Goal: Task Accomplishment & Management: Manage account settings

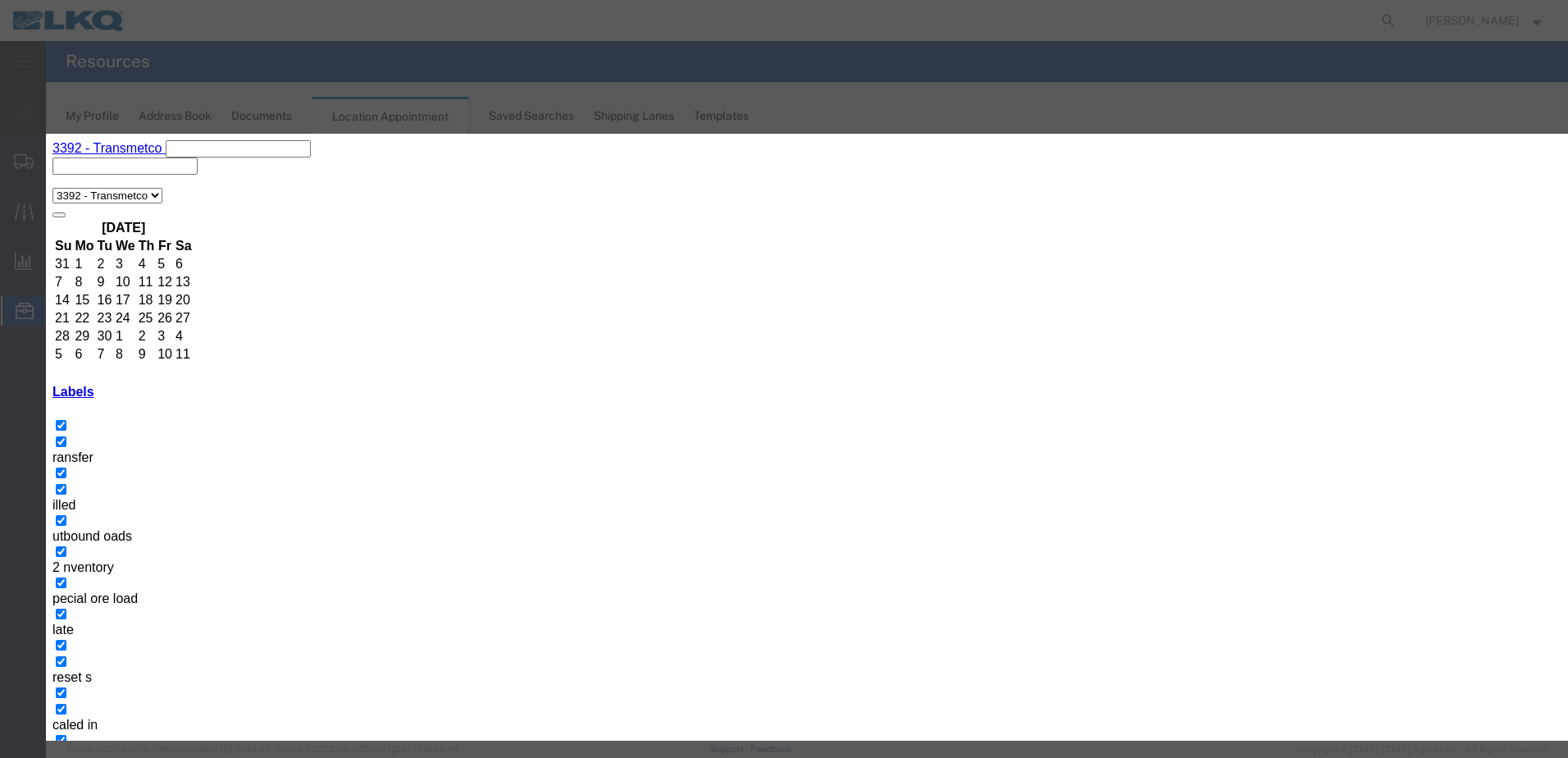
type input "de"
drag, startPoint x: 877, startPoint y: 502, endPoint x: 892, endPoint y: 511, distance: 17.5
select select "40"
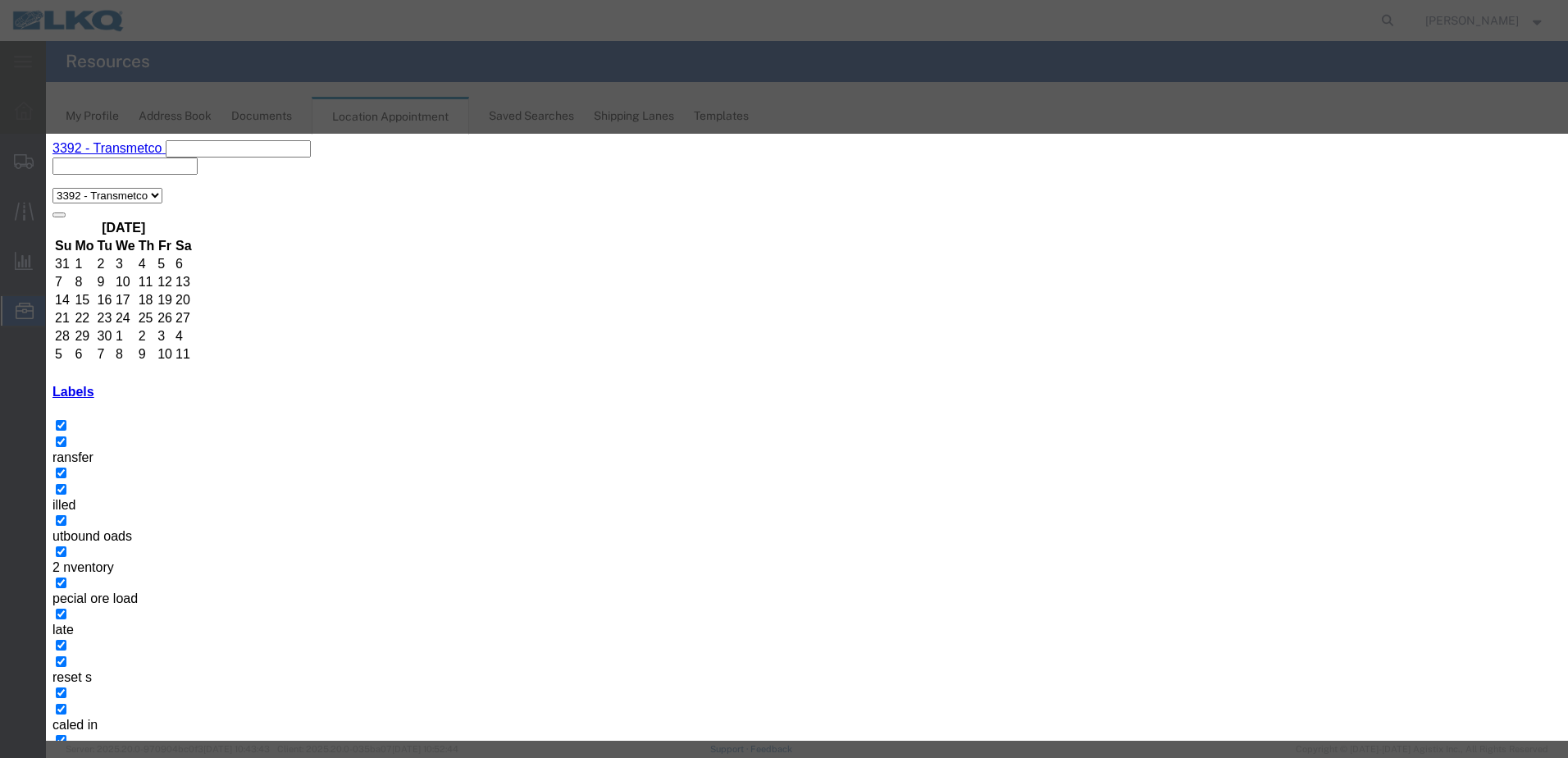
type input "de"
select select "40"
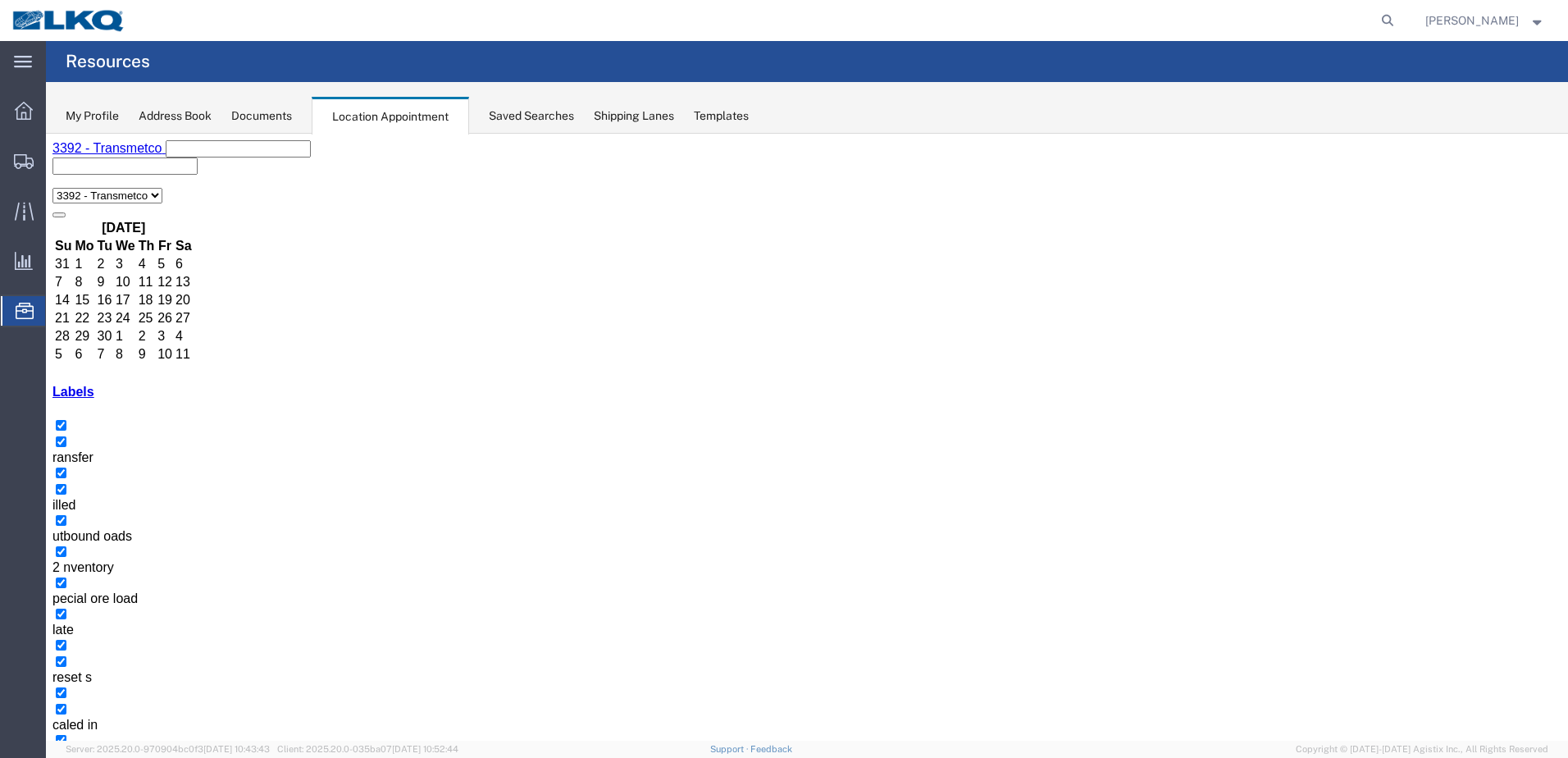
click at [803, 29] on div at bounding box center [770, 20] width 1263 height 41
click at [1387, 16] on icon at bounding box center [1387, 20] width 23 height 23
type input "56926546"
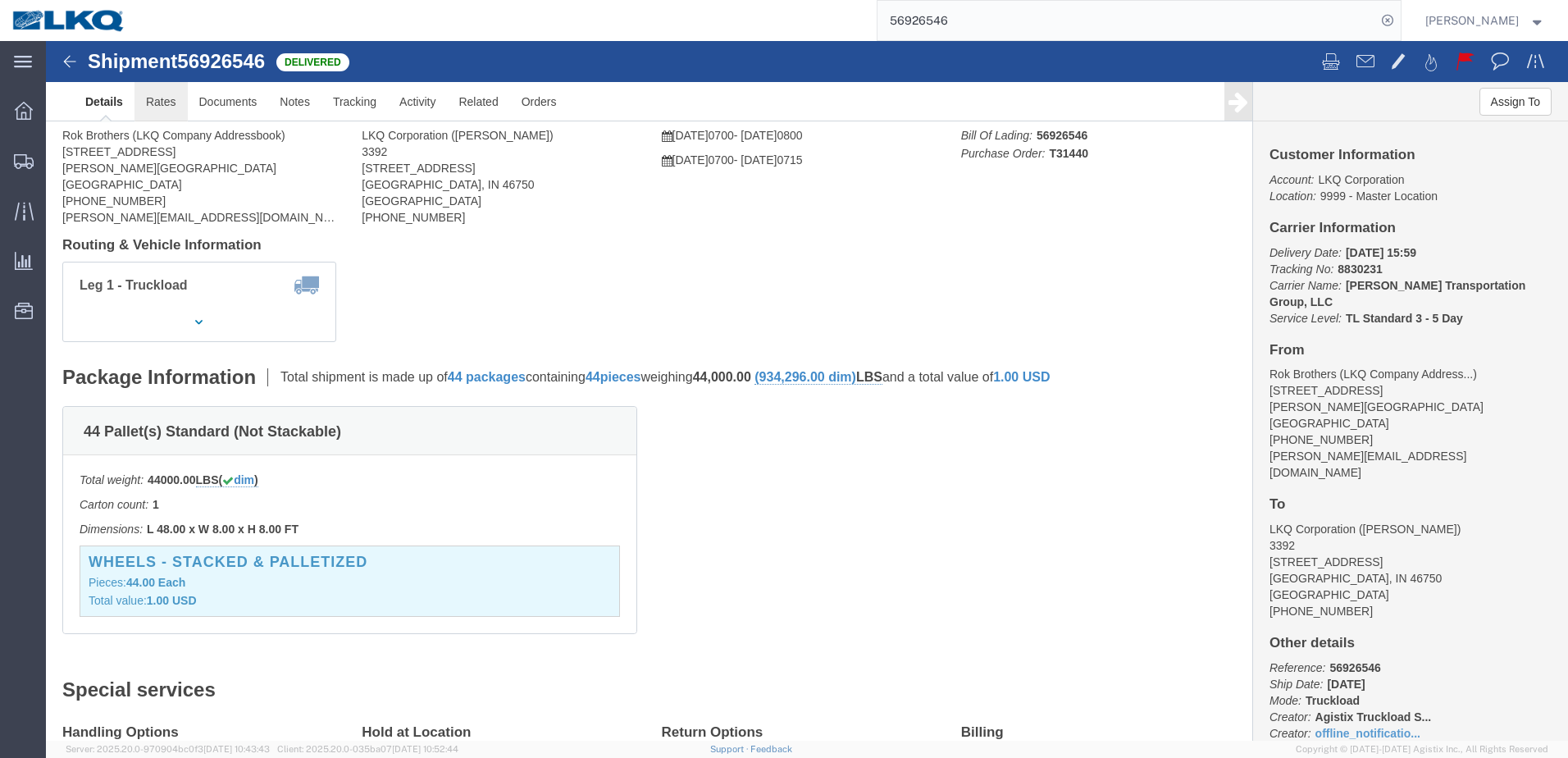
click link "Rates"
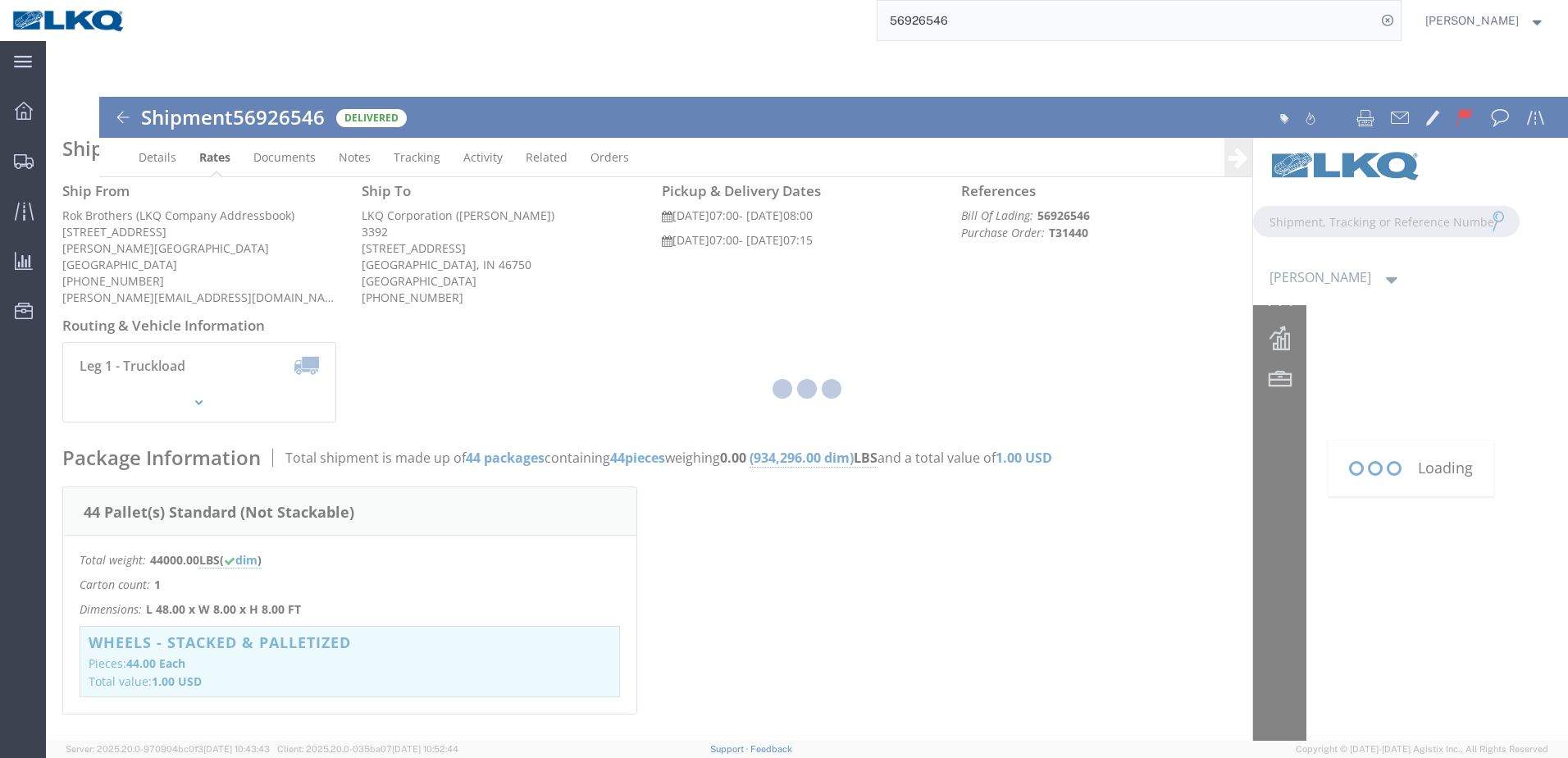
click at [563, 100] on div at bounding box center [807, 390] width 1522 height 699
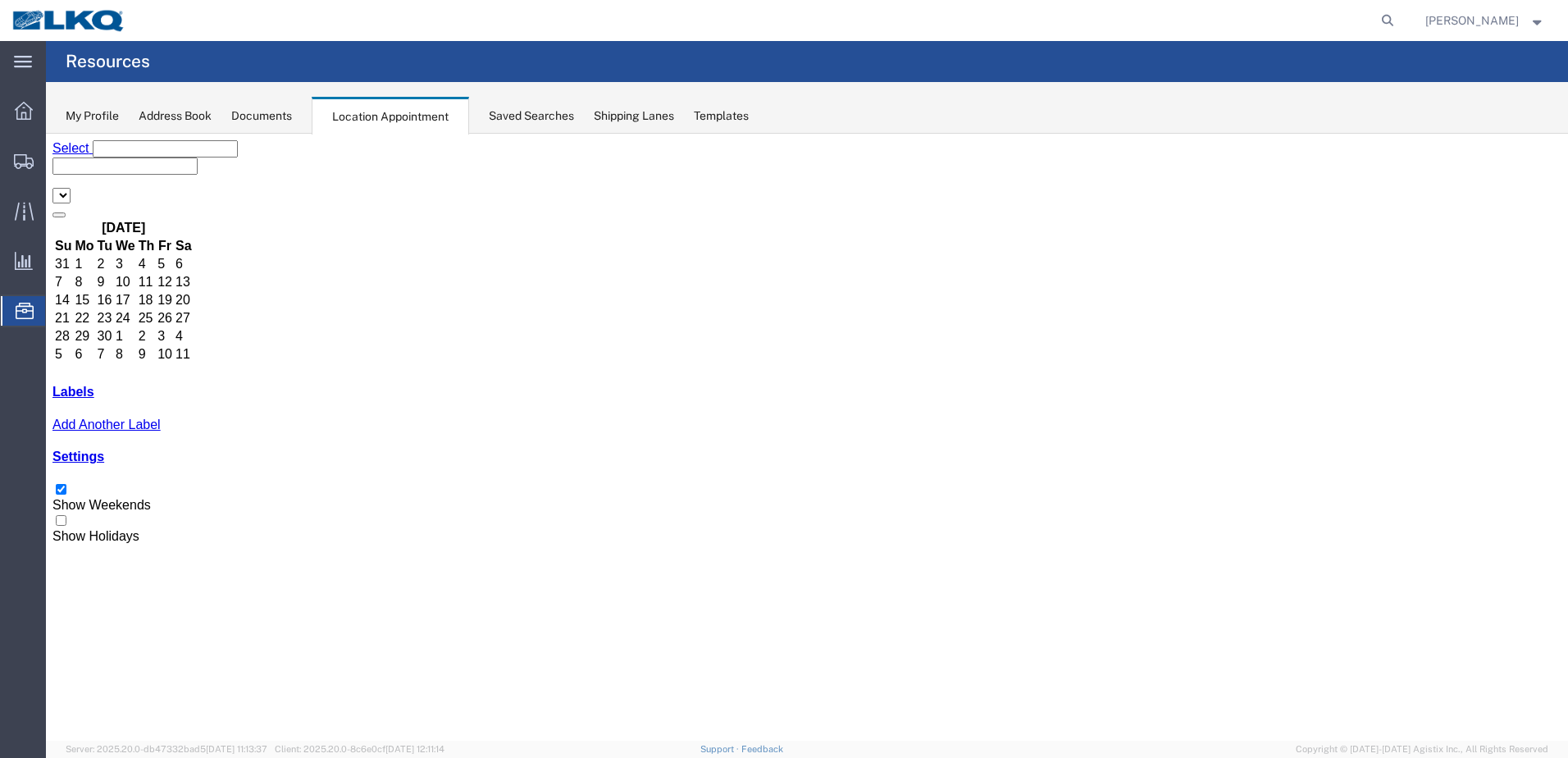
select select "28018"
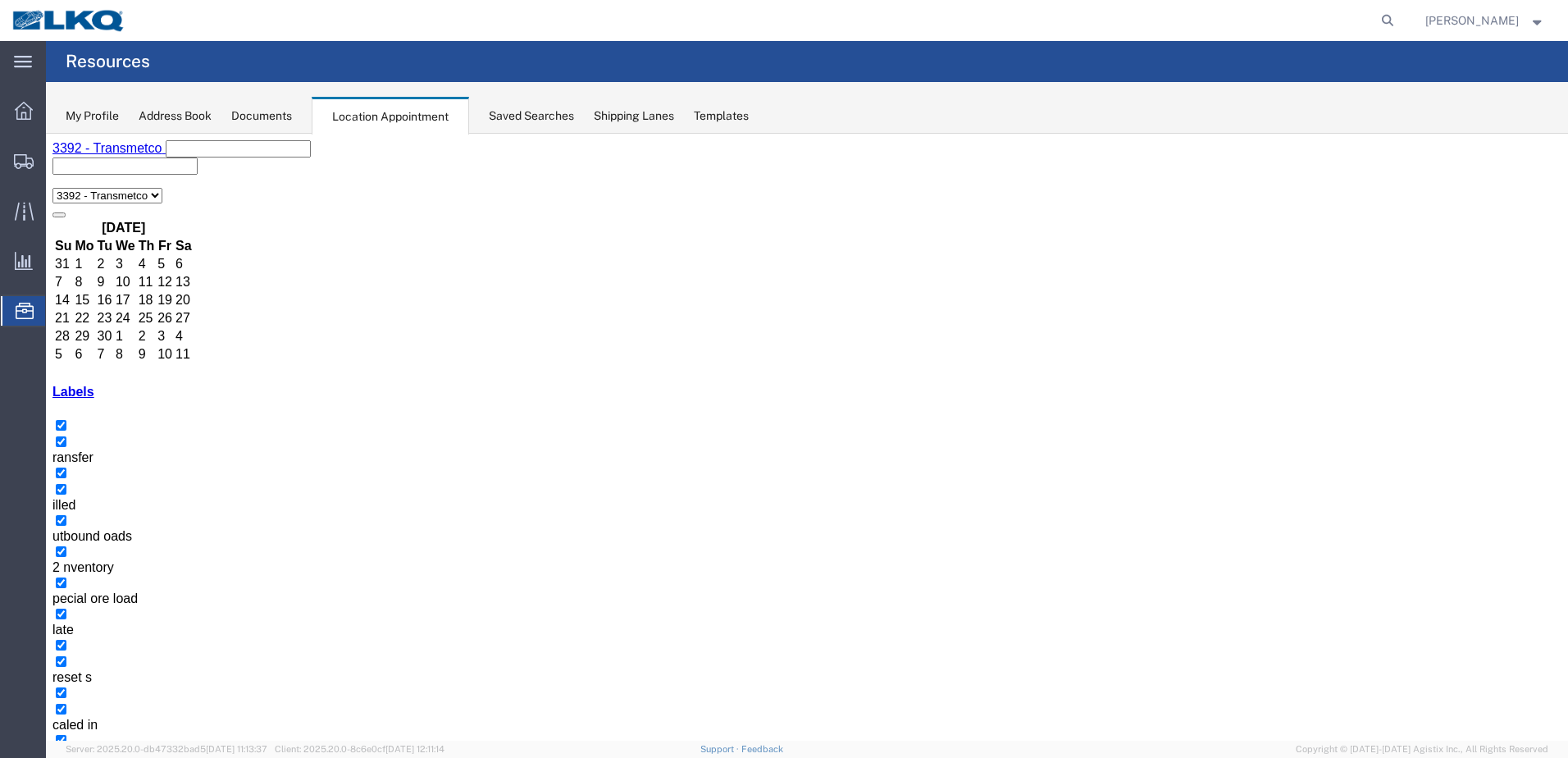
select select "1"
select select "23"
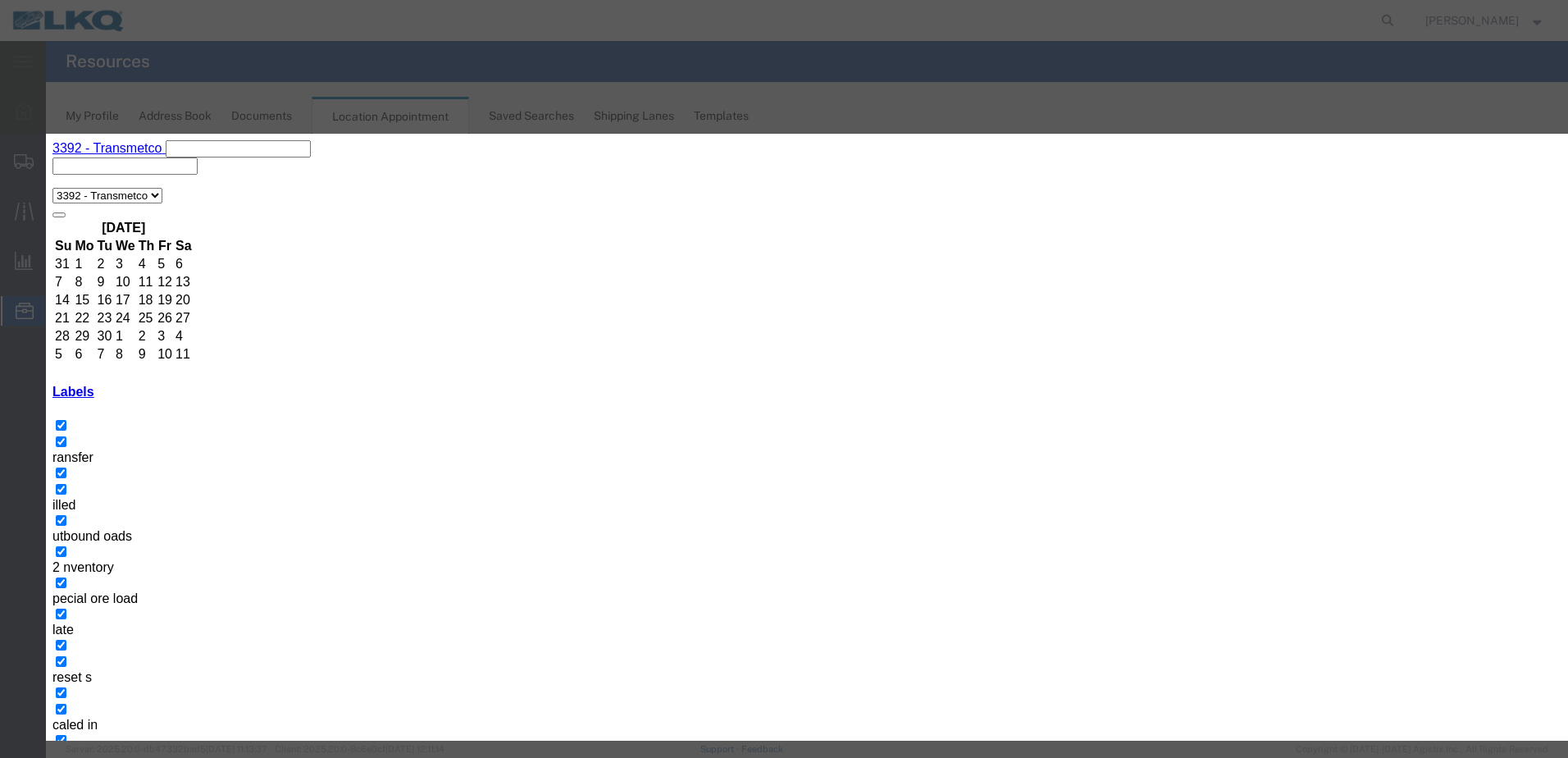
type input "de"
select select "40"
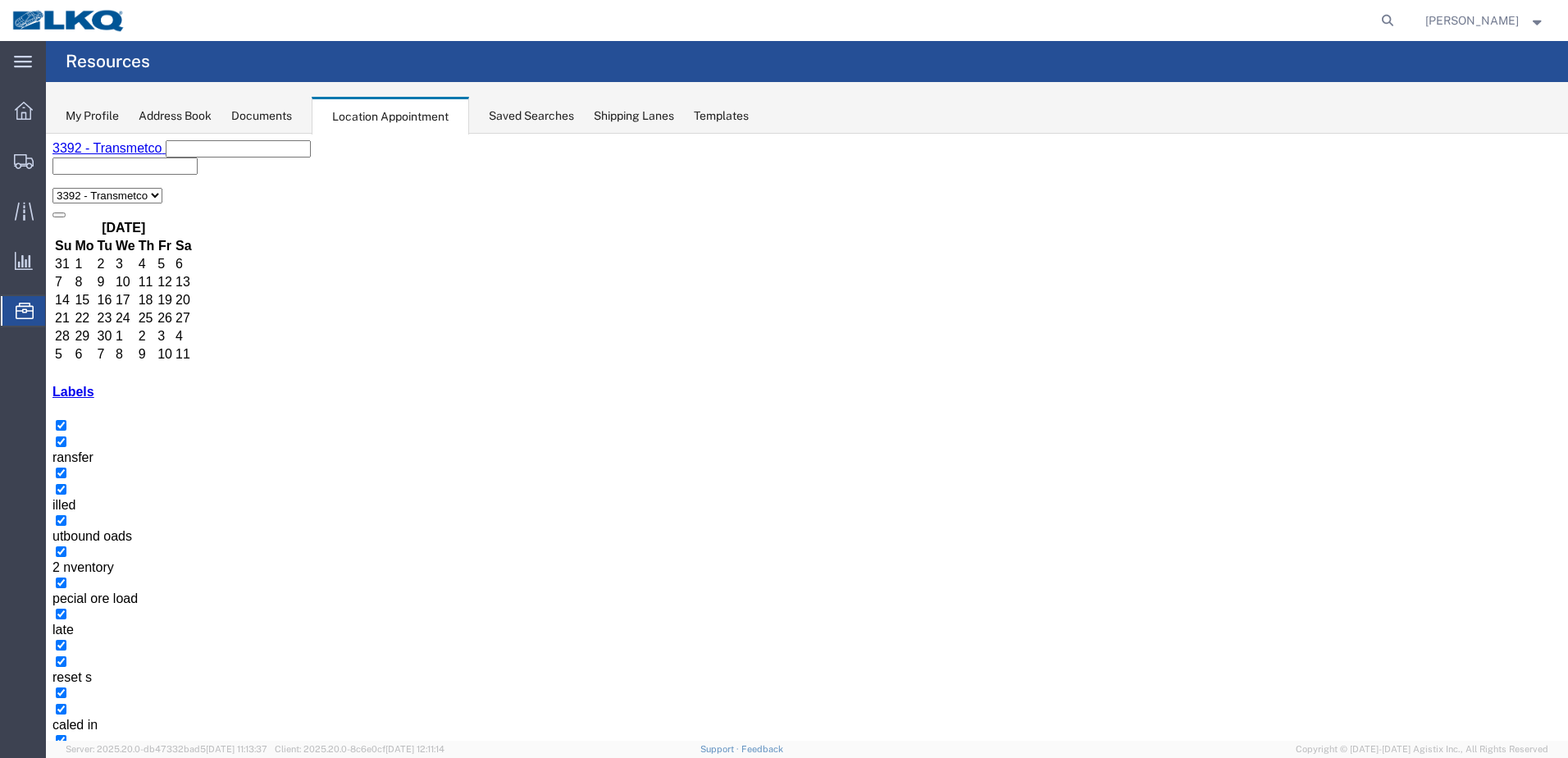
select select "1"
select select "23"
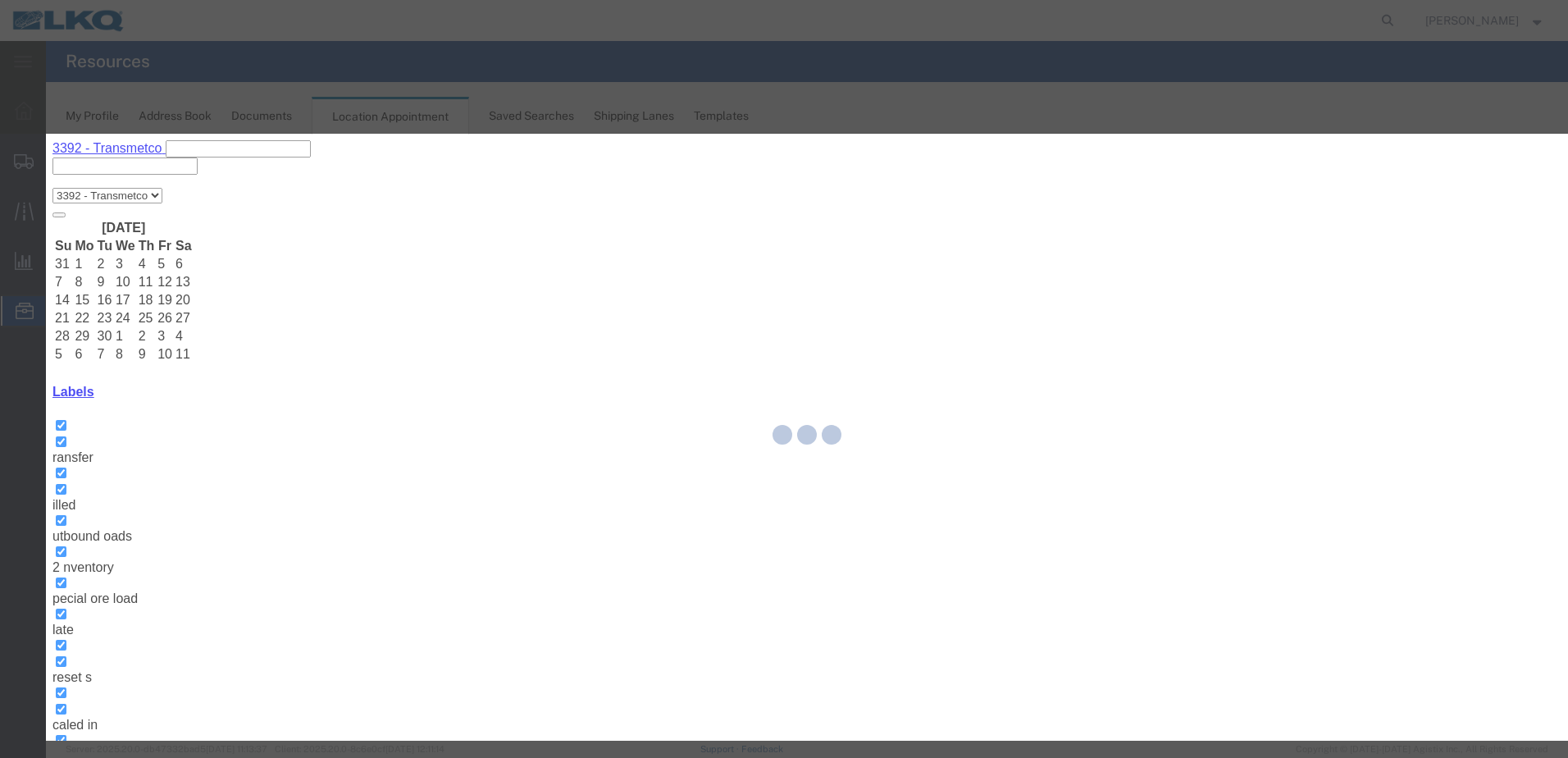
select select
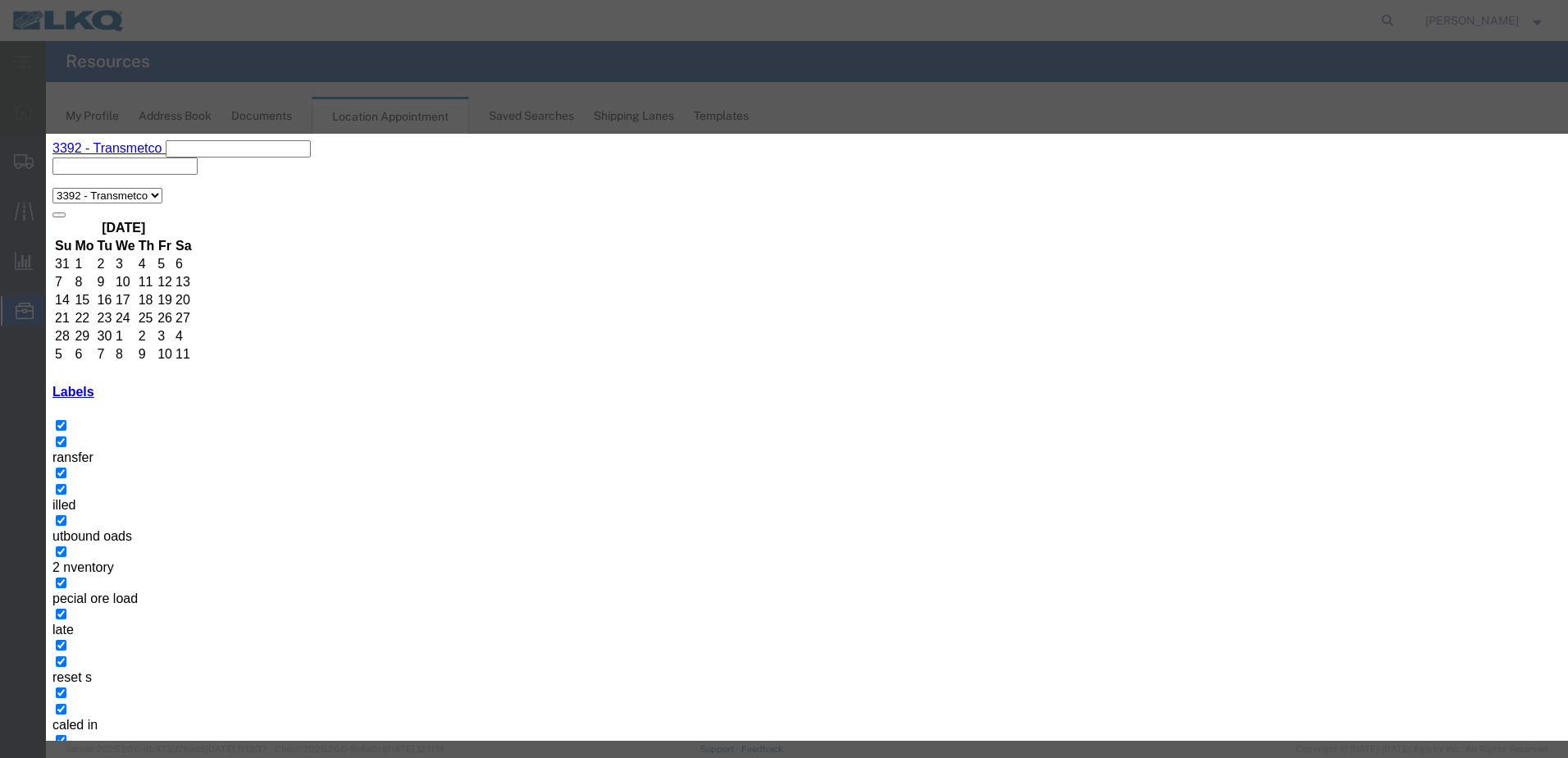
type input "de"
select select "40"
